Goal: Information Seeking & Learning: Learn about a topic

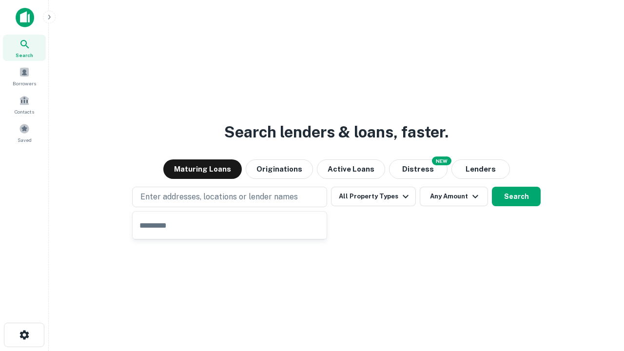
type input "**********"
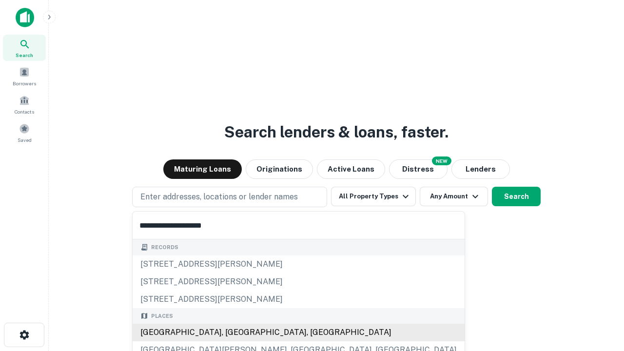
click at [233, 332] on div "[GEOGRAPHIC_DATA], [GEOGRAPHIC_DATA], [GEOGRAPHIC_DATA]" at bounding box center [299, 333] width 332 height 18
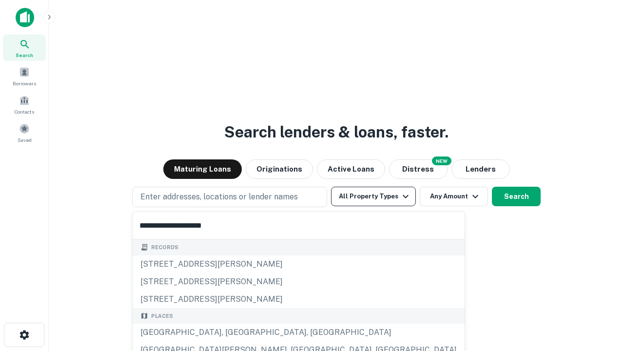
click at [373, 196] on button "All Property Types" at bounding box center [373, 196] width 85 height 19
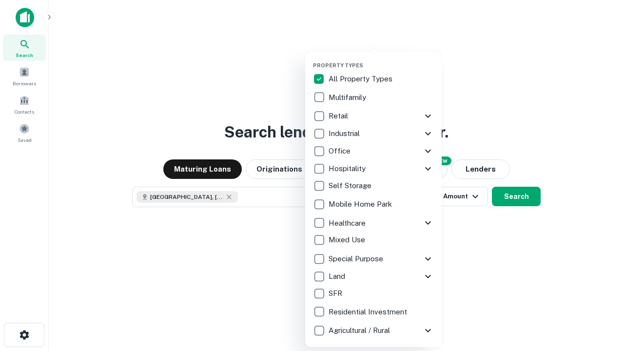
click at [381, 59] on button "button" at bounding box center [381, 59] width 136 height 0
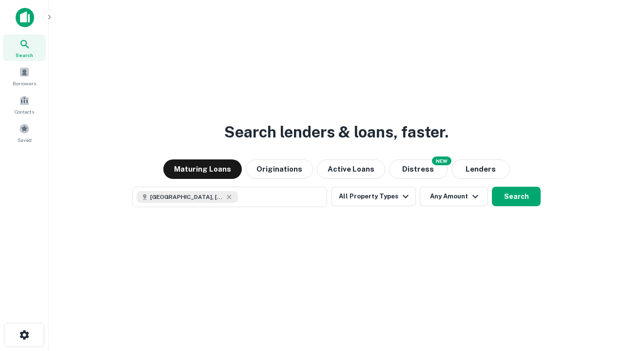
scroll to position [16, 0]
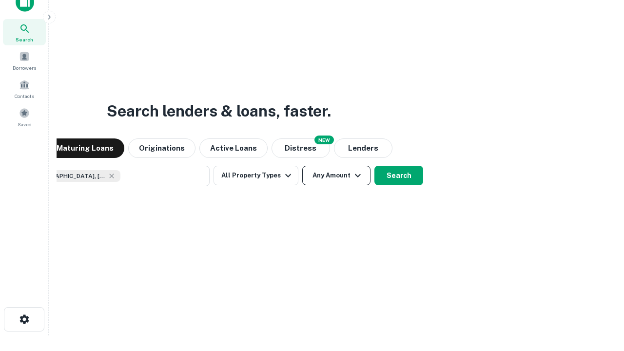
click at [302, 166] on button "Any Amount" at bounding box center [336, 175] width 68 height 19
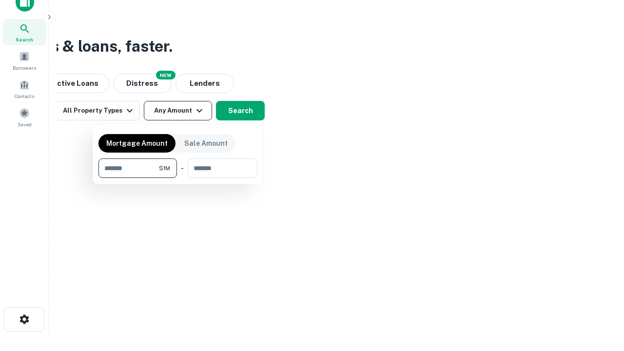
type input "*******"
click at [178, 178] on button "button" at bounding box center [177, 178] width 159 height 0
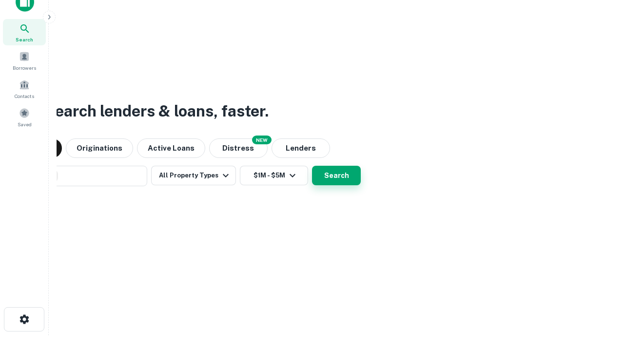
click at [312, 166] on button "Search" at bounding box center [336, 175] width 49 height 19
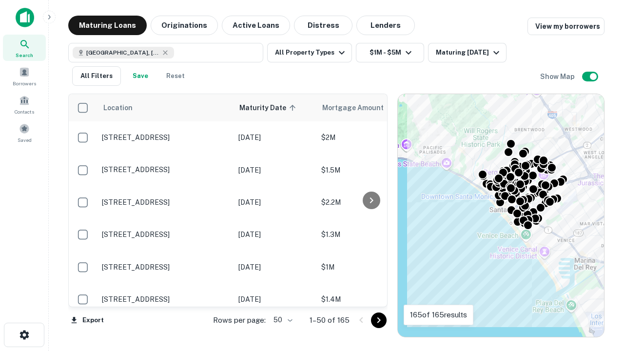
click at [281, 320] on body "Search Borrowers Contacts Saved Maturing Loans Originations Active Loans Distre…" at bounding box center [312, 175] width 624 height 351
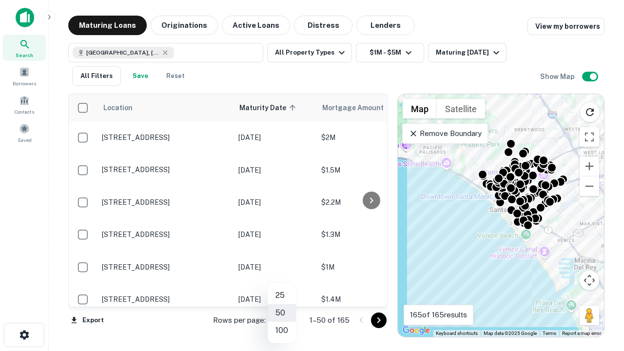
click at [282, 295] on li "25" at bounding box center [282, 296] width 28 height 18
